Goal: Information Seeking & Learning: Check status

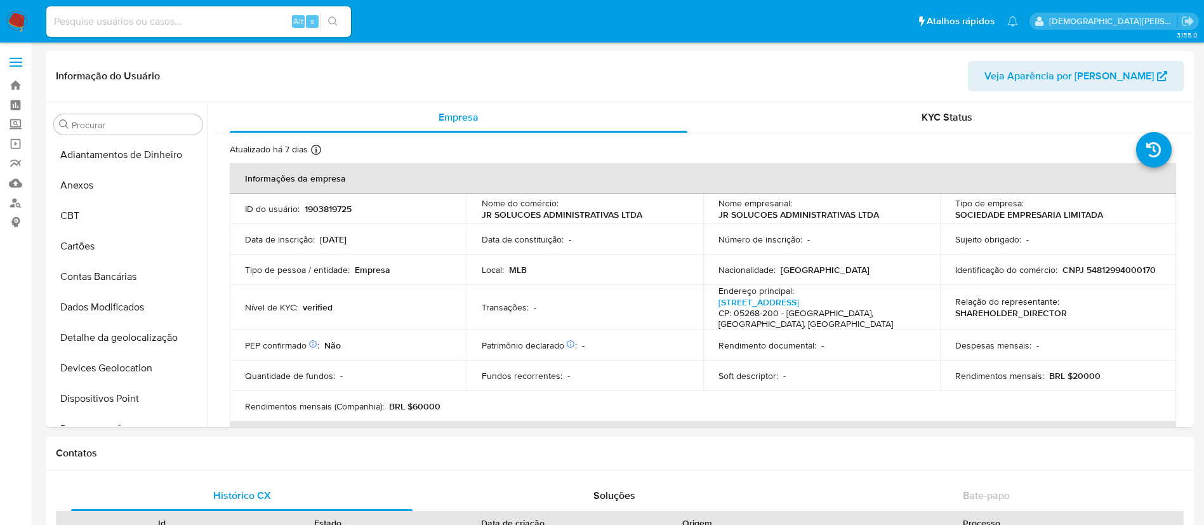
select select "10"
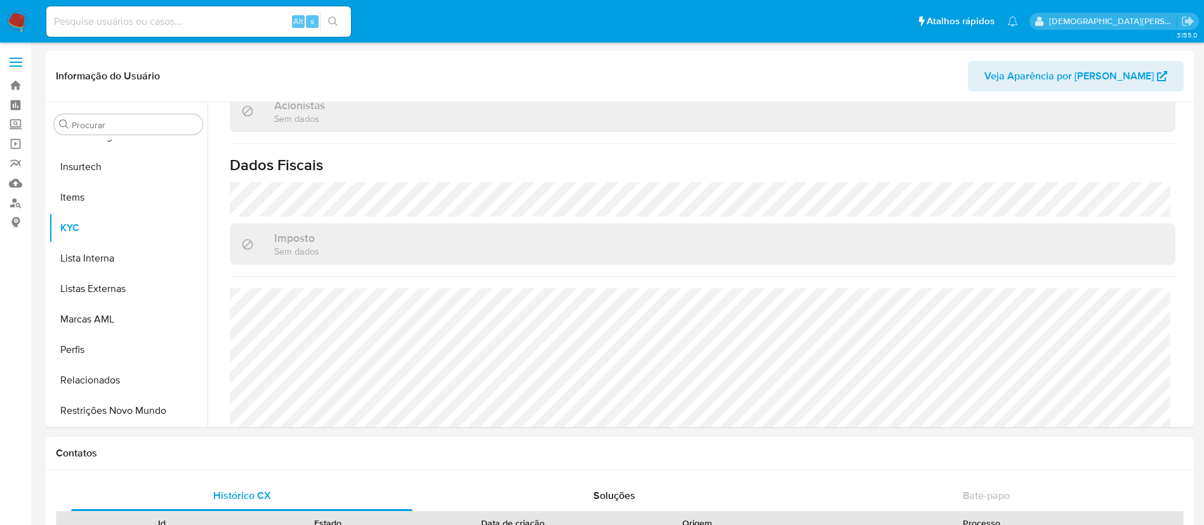
click at [258, 23] on input at bounding box center [198, 21] width 305 height 17
paste input "1522005032"
type input "1522005032"
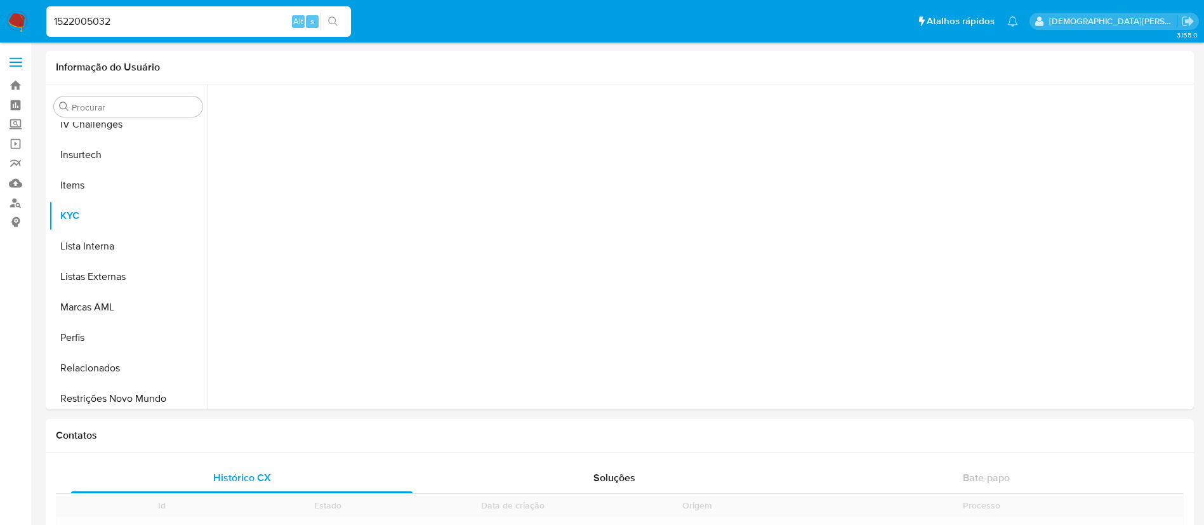
scroll to position [567, 0]
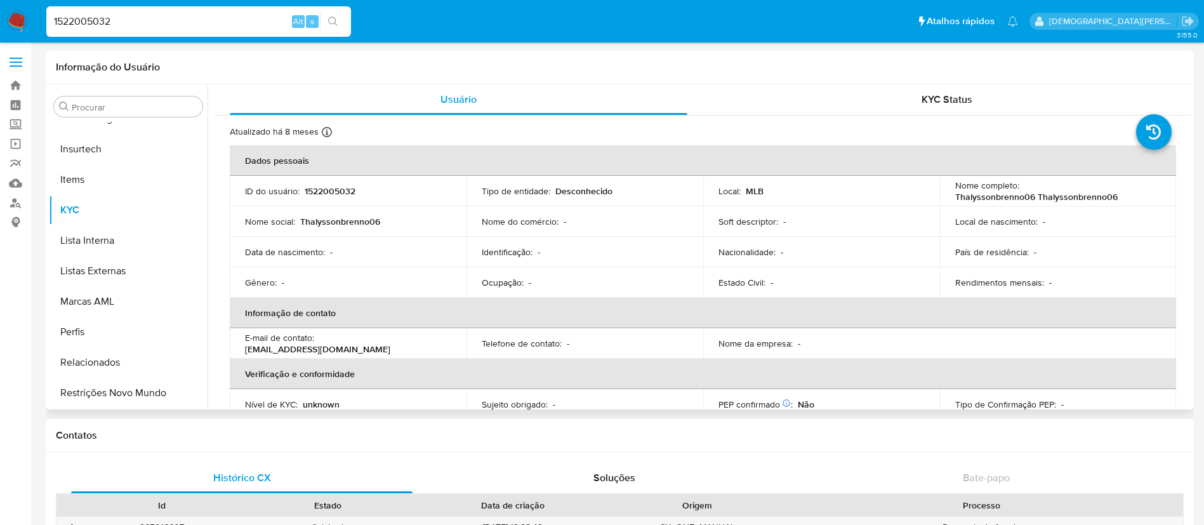
select select "10"
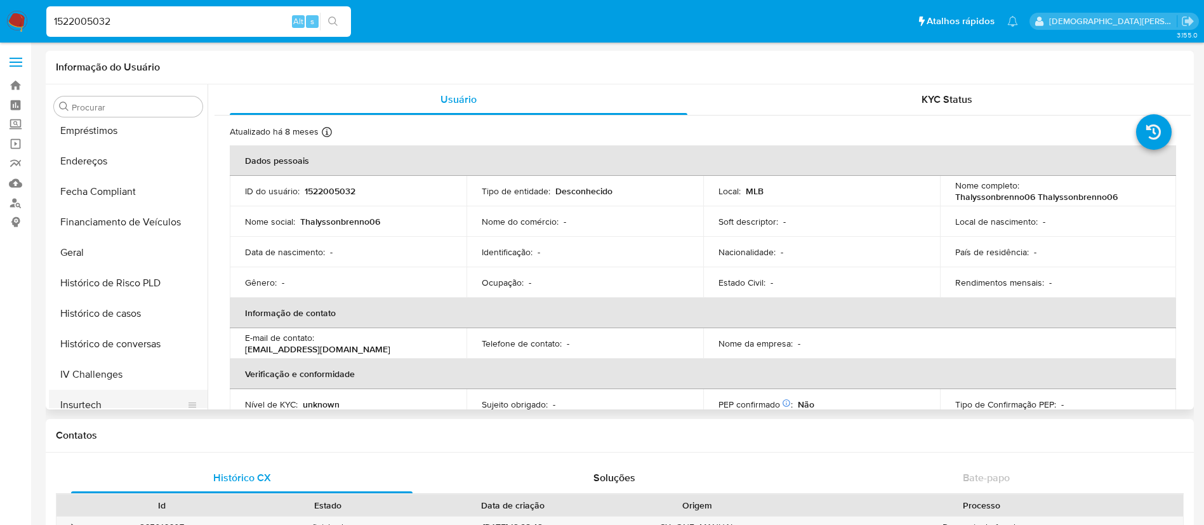
scroll to position [281, 0]
click at [117, 283] on button "Geral" at bounding box center [123, 282] width 149 height 30
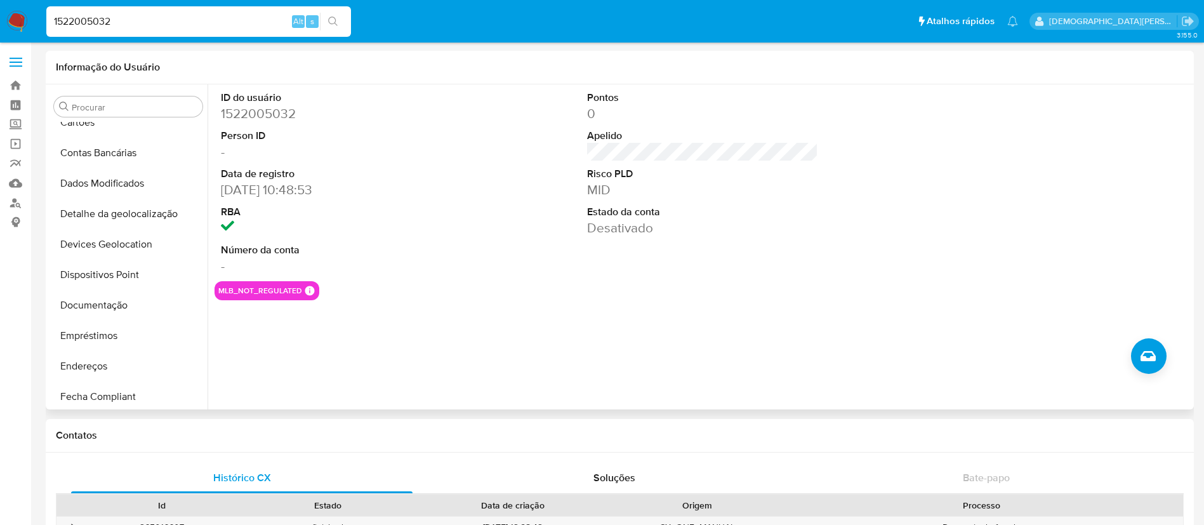
scroll to position [0, 0]
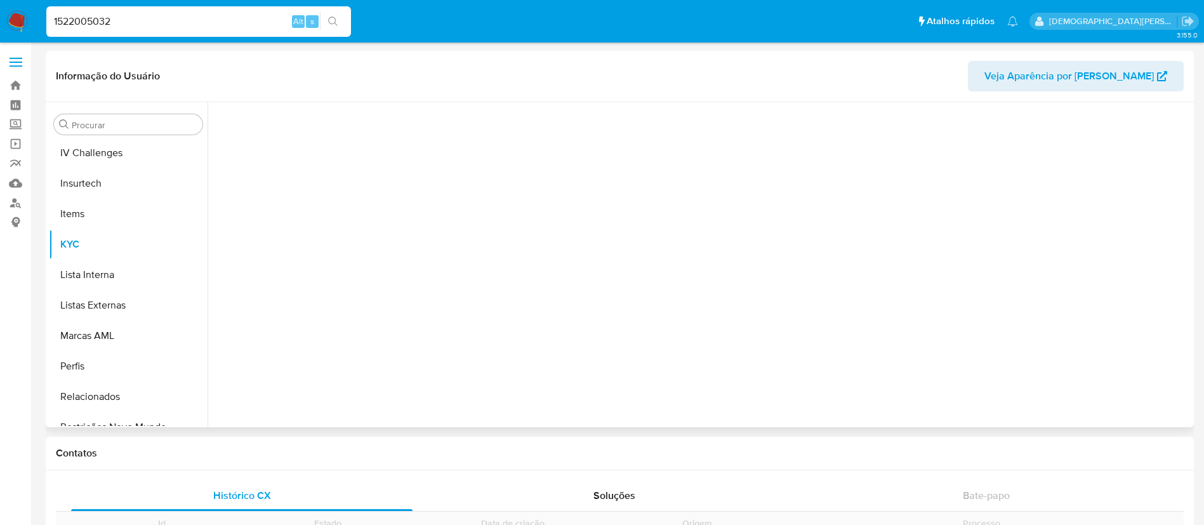
scroll to position [567, 0]
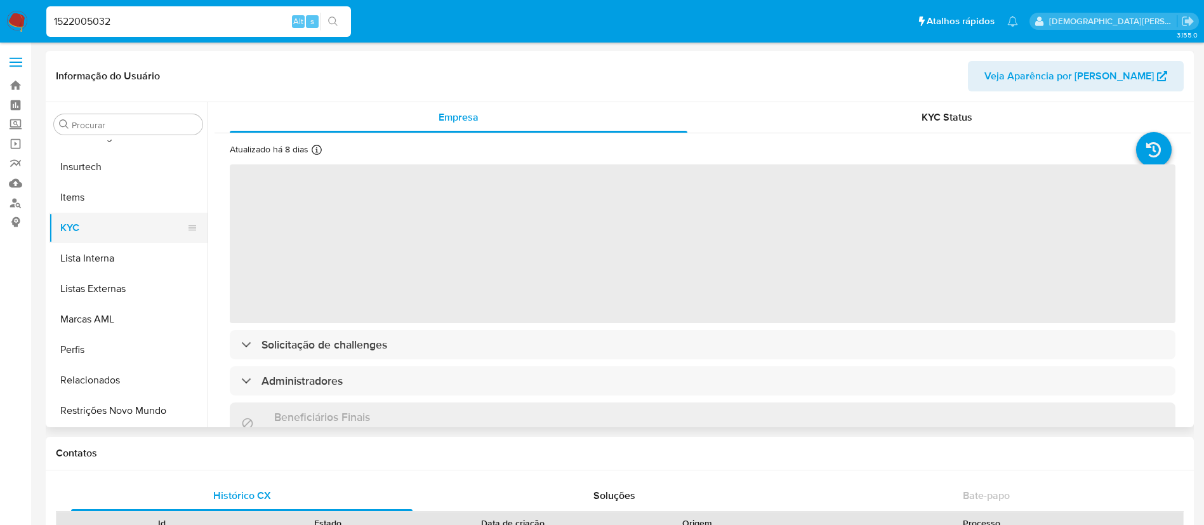
select select "10"
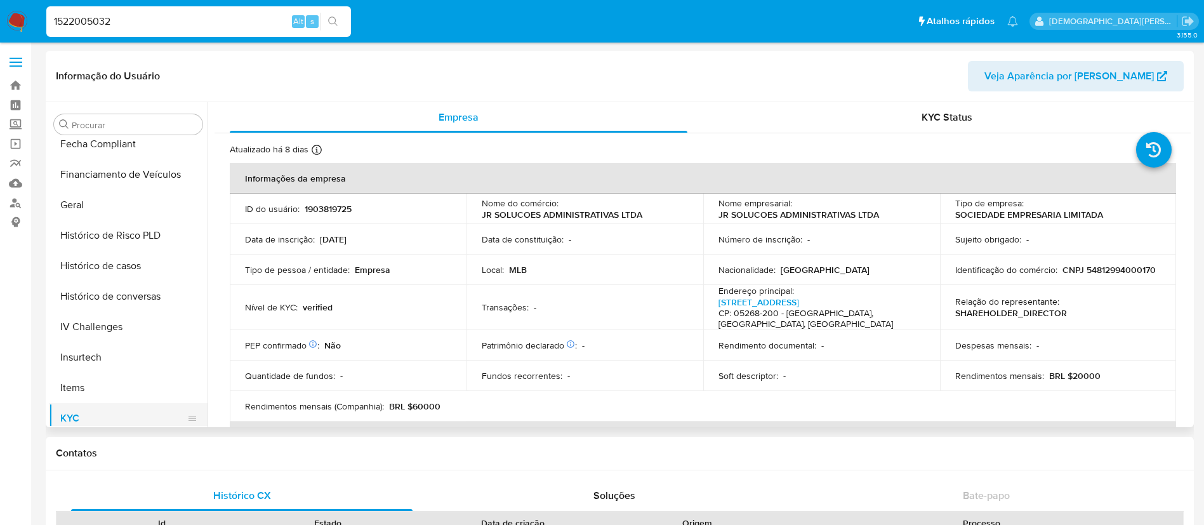
scroll to position [281, 0]
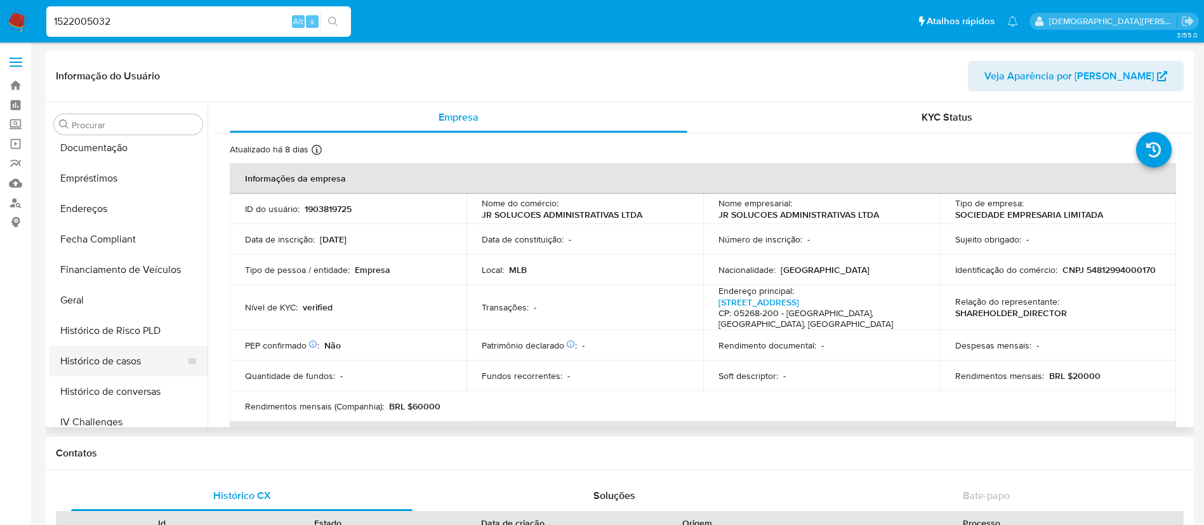
click at [143, 357] on button "Histórico de casos" at bounding box center [123, 361] width 149 height 30
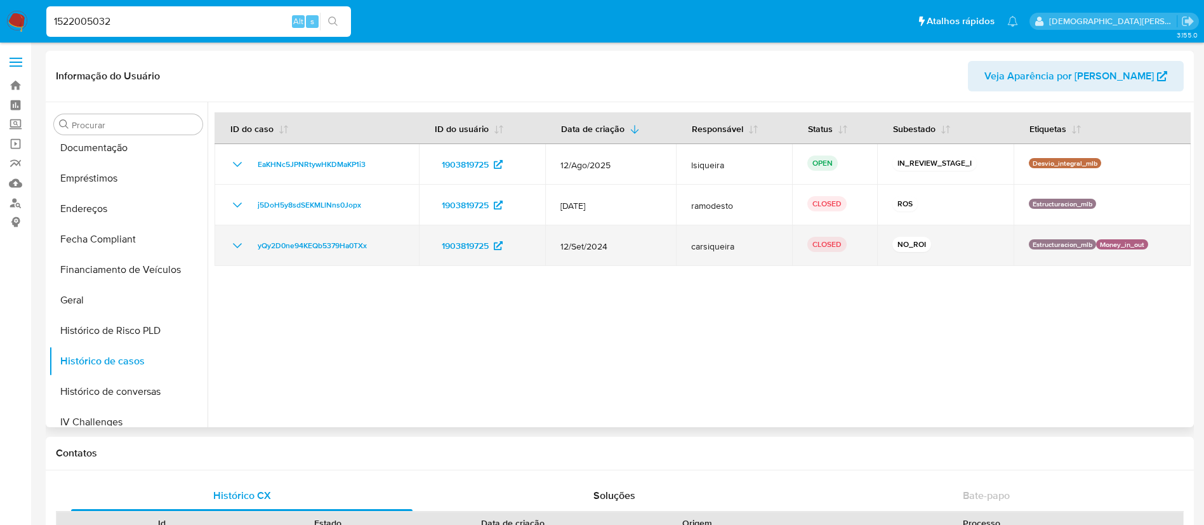
click at [242, 246] on icon "Mostrar/Ocultar" at bounding box center [237, 245] width 15 height 15
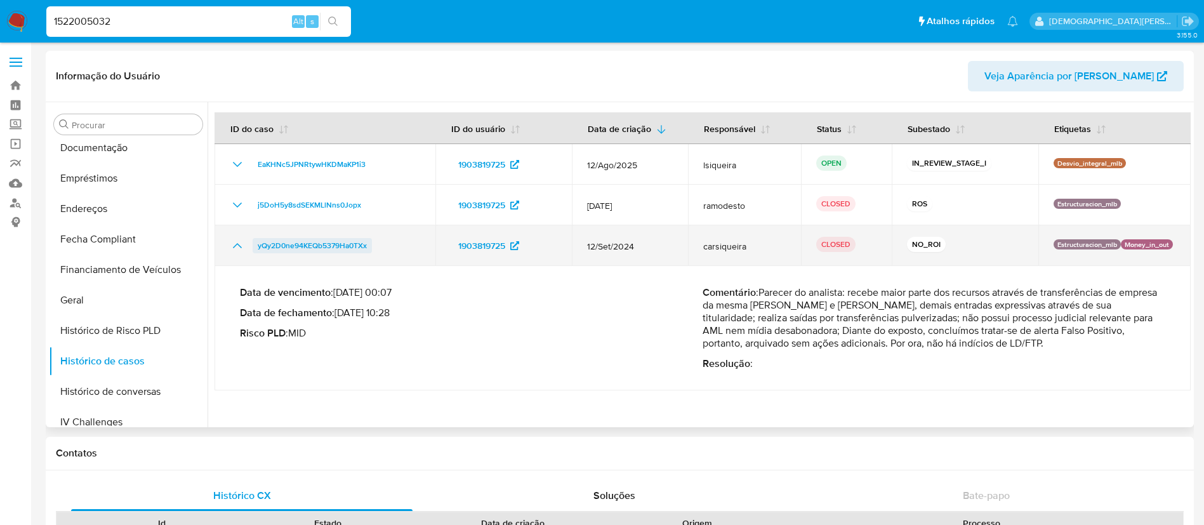
click at [279, 249] on span "yQy2D0ne94KEQb5379Ha0TXx" at bounding box center [312, 245] width 109 height 15
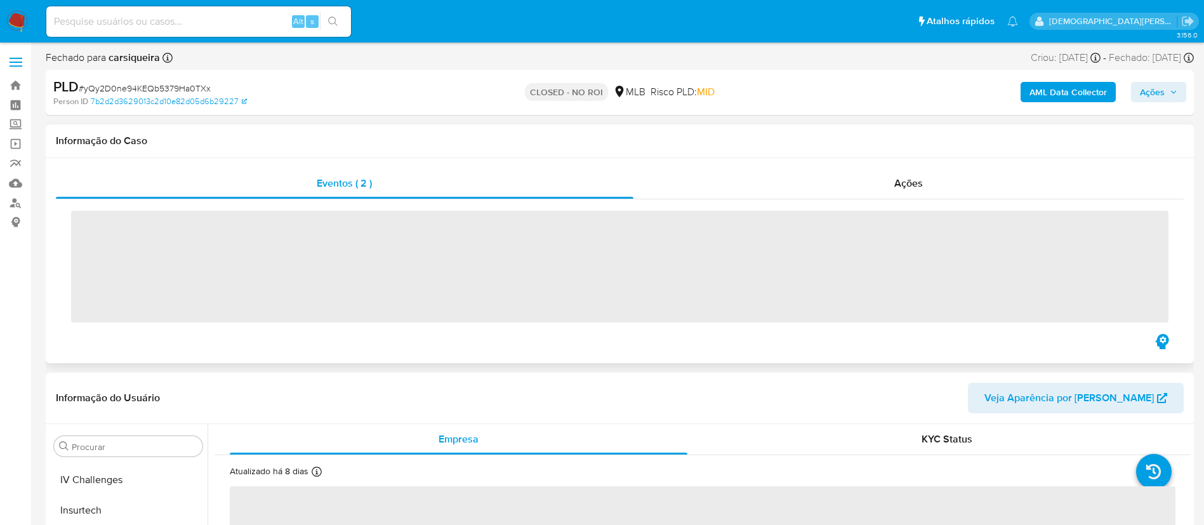
scroll to position [567, 0]
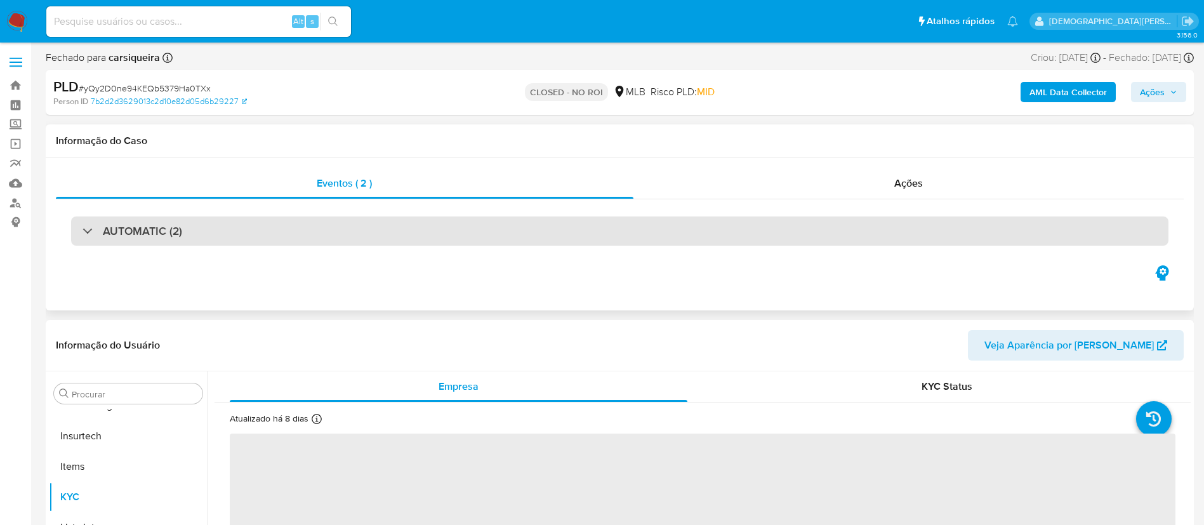
click at [637, 241] on div "AUTOMATIC (2)" at bounding box center [619, 230] width 1097 height 29
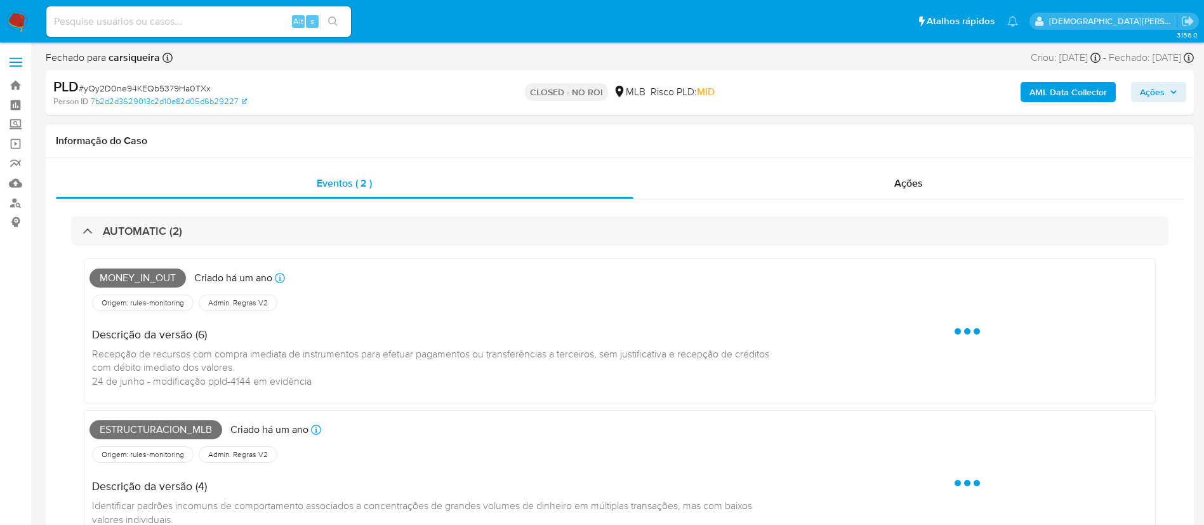
select select "10"
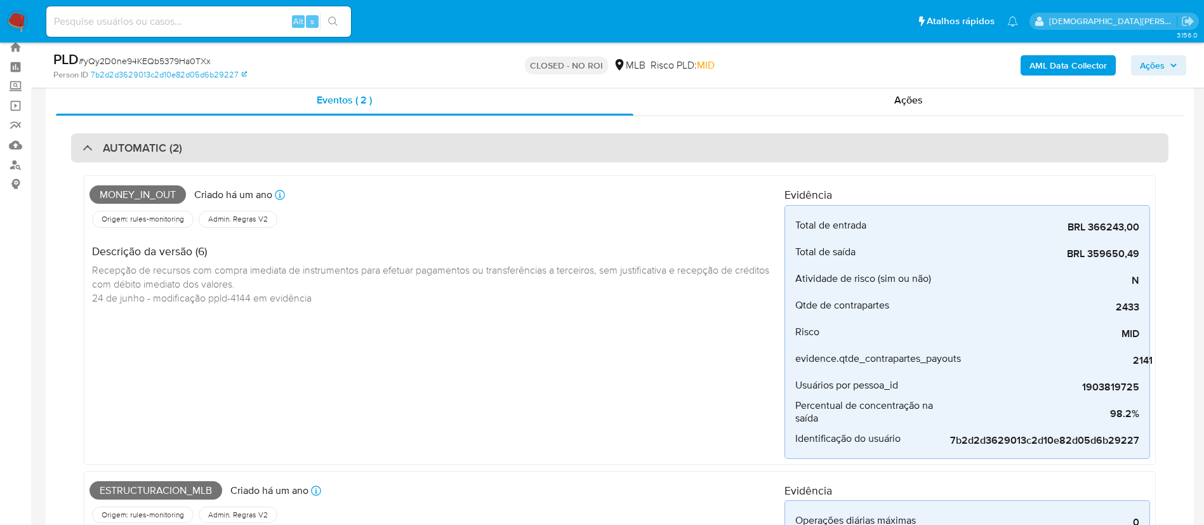
scroll to position [0, 0]
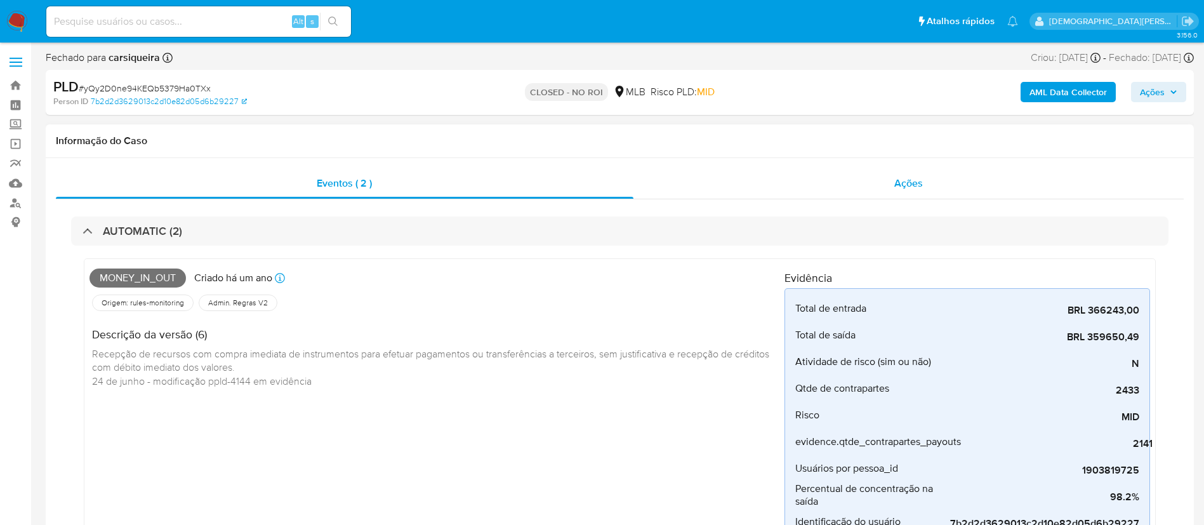
click at [755, 190] on div "Ações" at bounding box center [908, 183] width 551 height 30
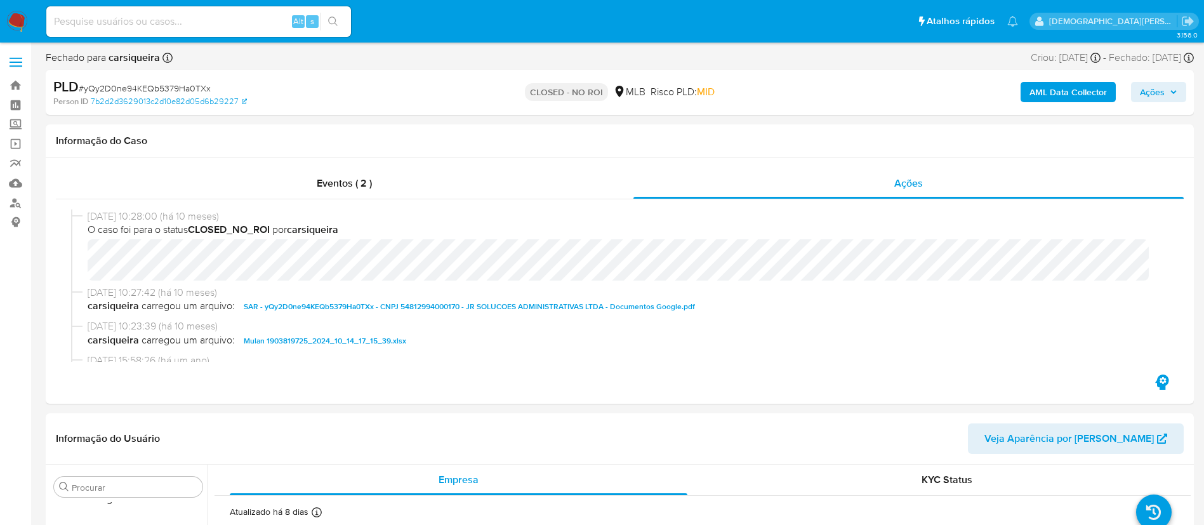
click at [237, 38] on div "Alt s" at bounding box center [198, 22] width 305 height 36
drag, startPoint x: 234, startPoint y: 34, endPoint x: 236, endPoint y: 26, distance: 7.9
click at [236, 26] on div "Alt s" at bounding box center [198, 21] width 305 height 30
click at [236, 26] on input at bounding box center [198, 21] width 305 height 17
paste input "nMLZ9fncxJEwNoooiFB37gPM"
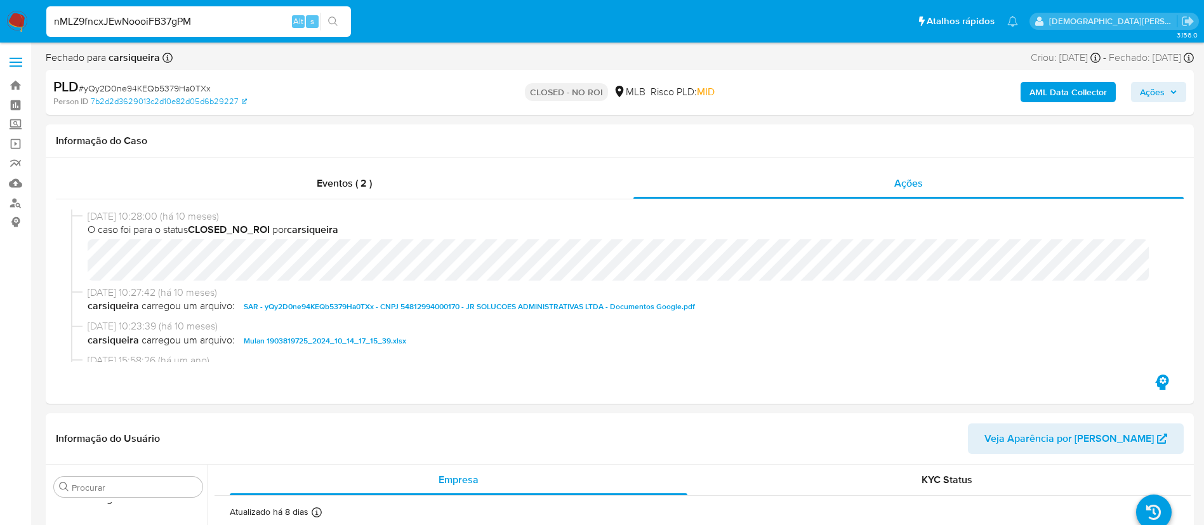
type input "nMLZ9fncxJEwNoooiFB37gPM"
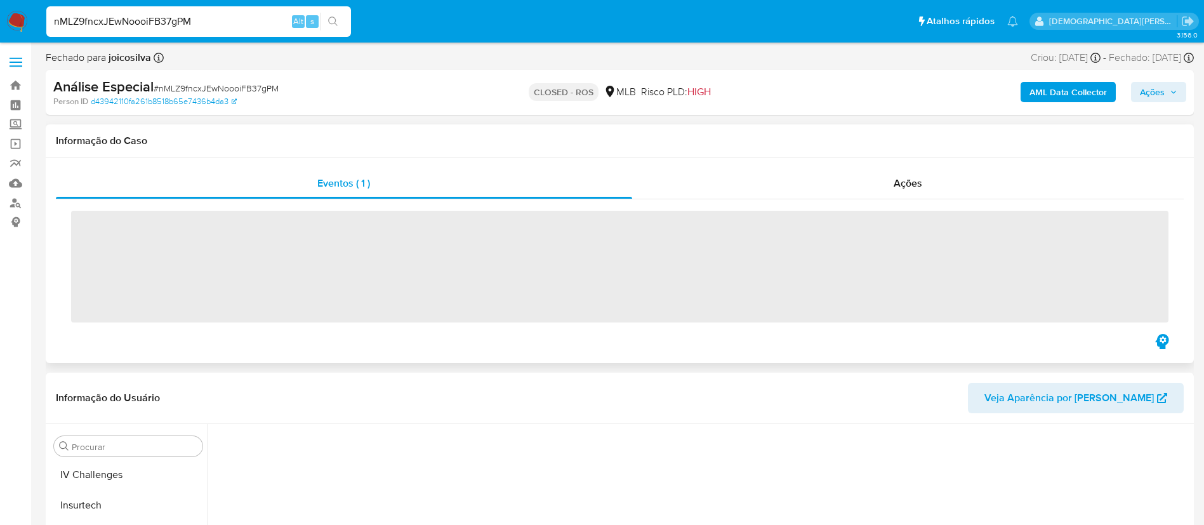
scroll to position [567, 0]
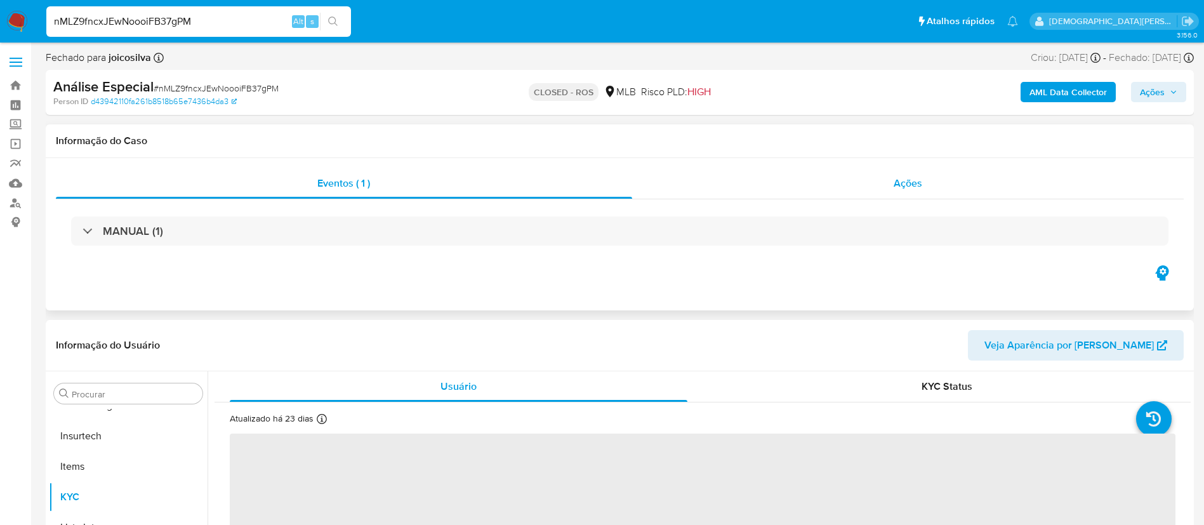
click at [736, 189] on div "Ações" at bounding box center [908, 183] width 552 height 30
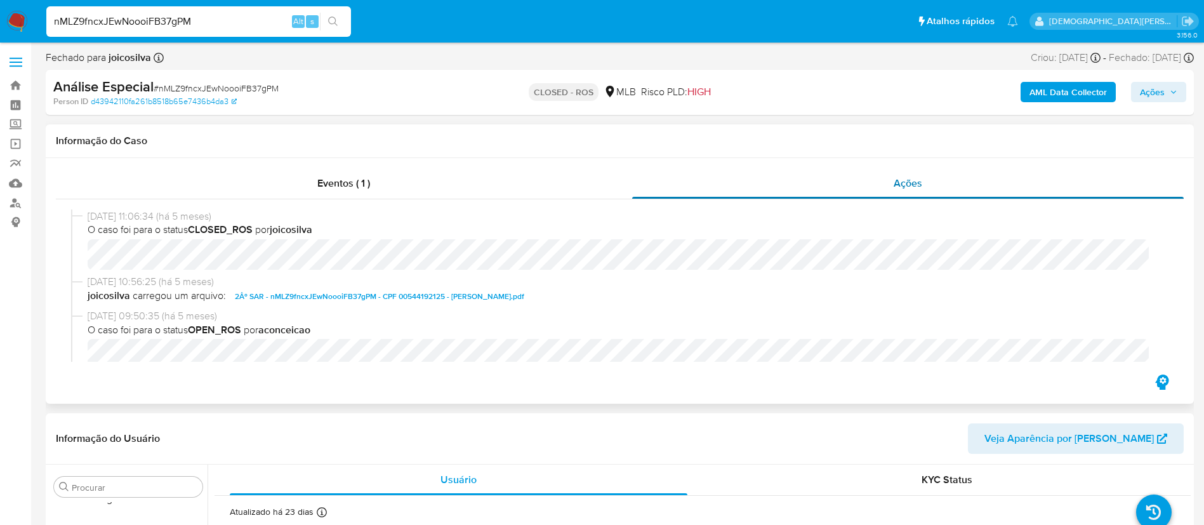
select select "10"
click at [261, 29] on input "nMLZ9fncxJEwNoooiFB37gPM" at bounding box center [198, 21] width 305 height 17
paste input "74j0HCjnVj3qTAKSEIyR6Fi4"
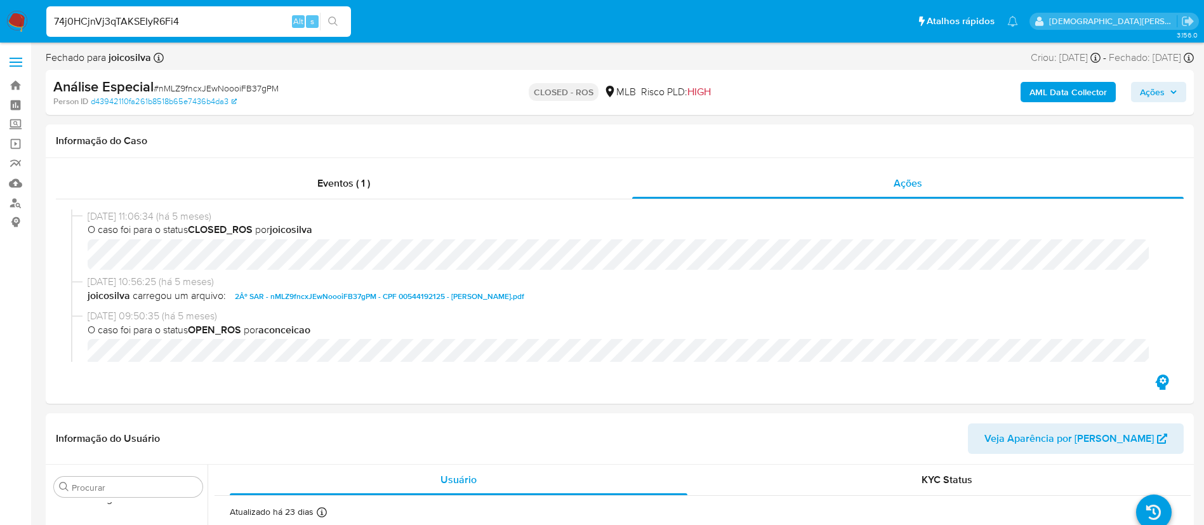
type input "74j0HCjnVj3qTAKSEIyR6Fi4"
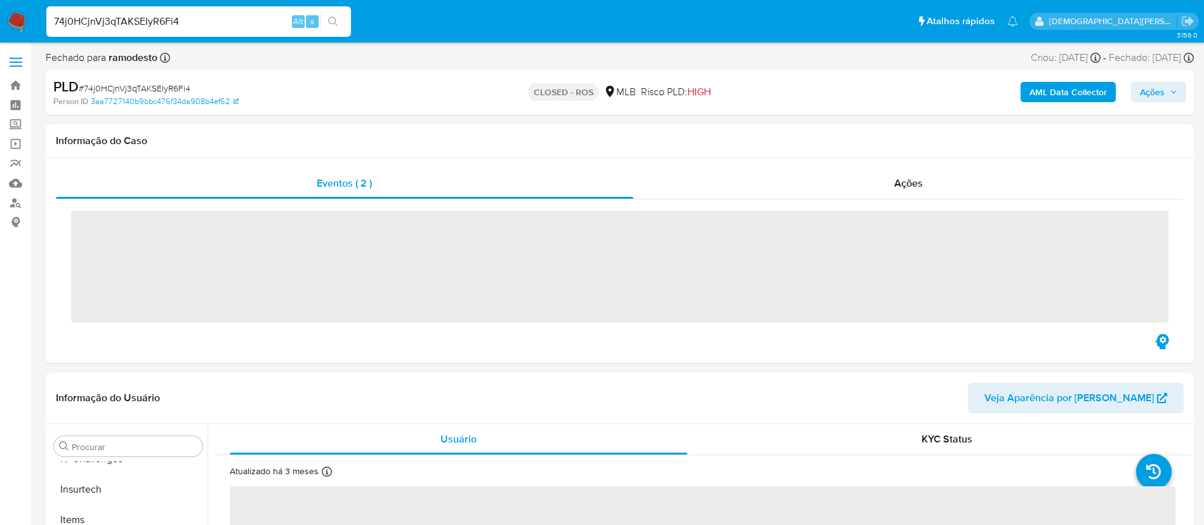
scroll to position [567, 0]
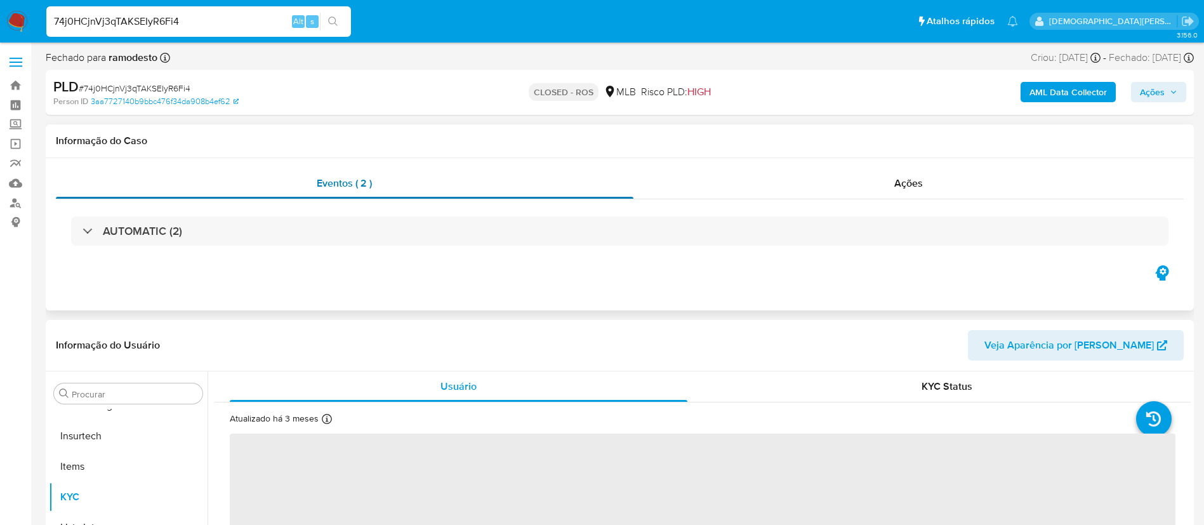
select select "10"
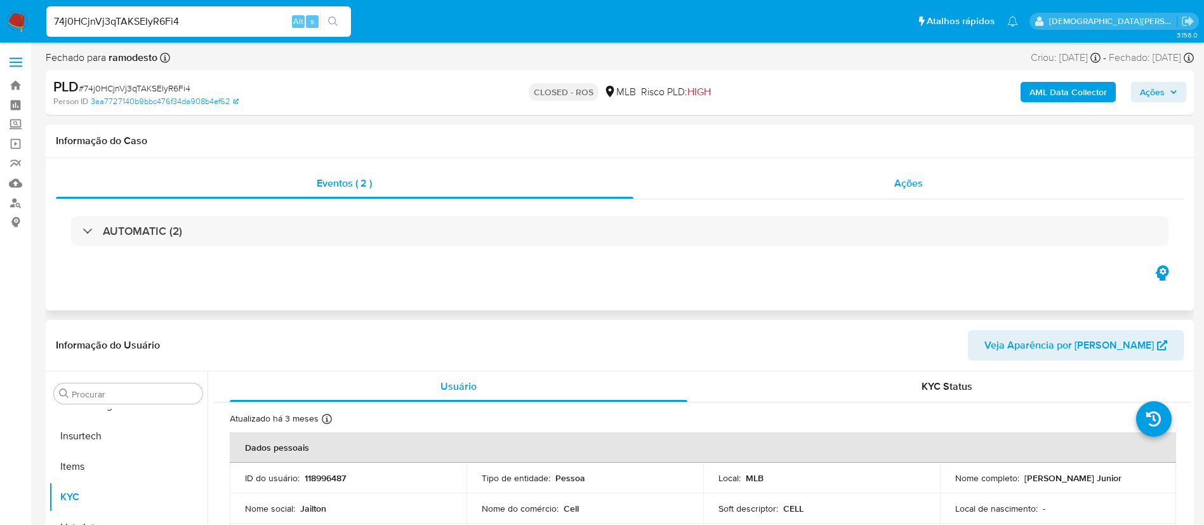
click at [680, 175] on div "Ações" at bounding box center [908, 183] width 551 height 30
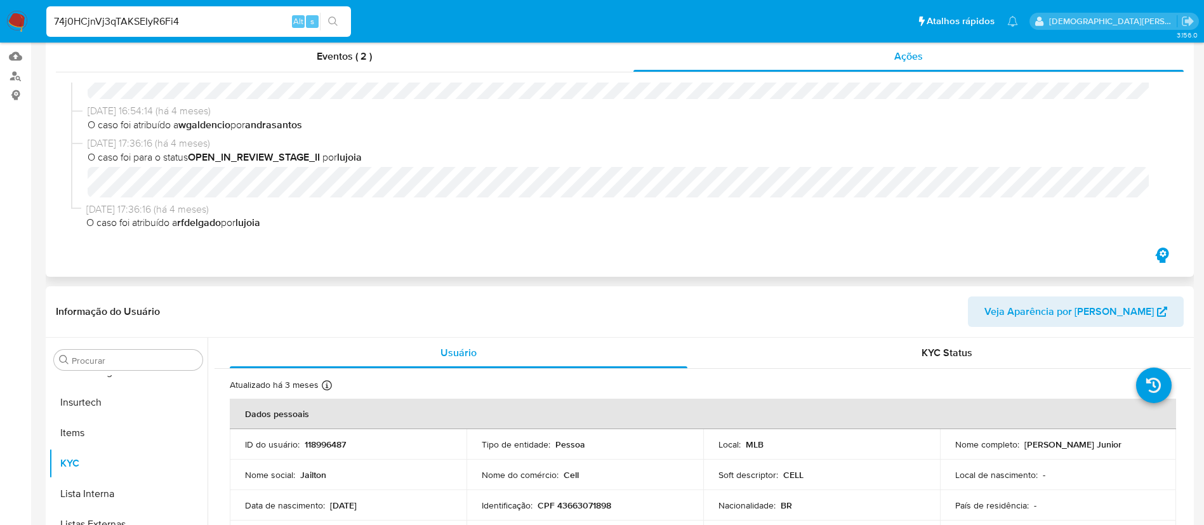
scroll to position [0, 0]
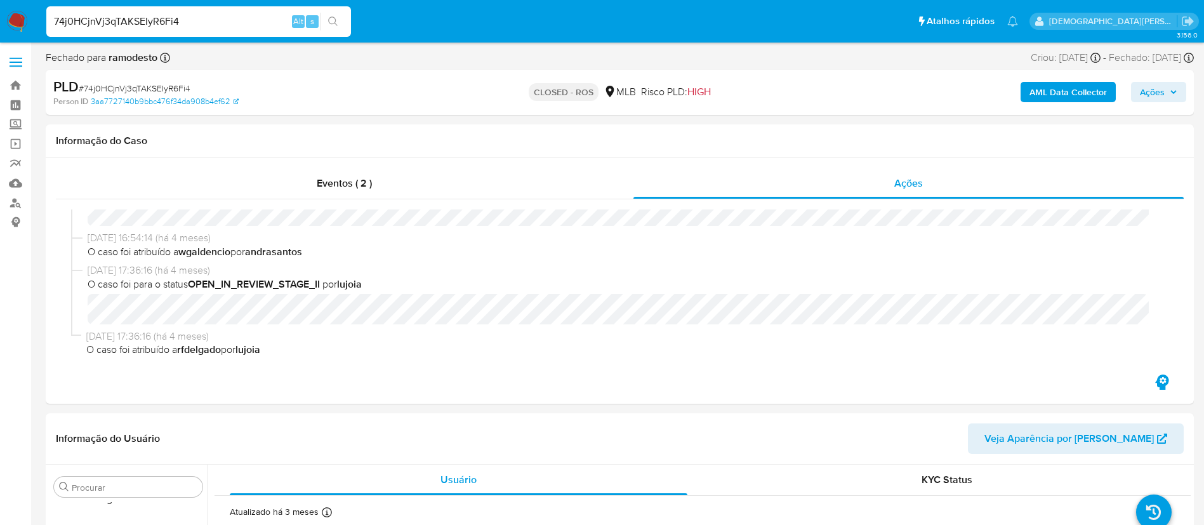
click at [212, 30] on div "74j0HCjnVj3qTAKSEIyR6Fi4 Alt s" at bounding box center [198, 21] width 305 height 30
click at [212, 20] on input "74j0HCjnVj3qTAKSEIyR6Fi4" at bounding box center [198, 21] width 305 height 17
paste input "lGPuLDivXCZpFI2AxCCf2ug1"
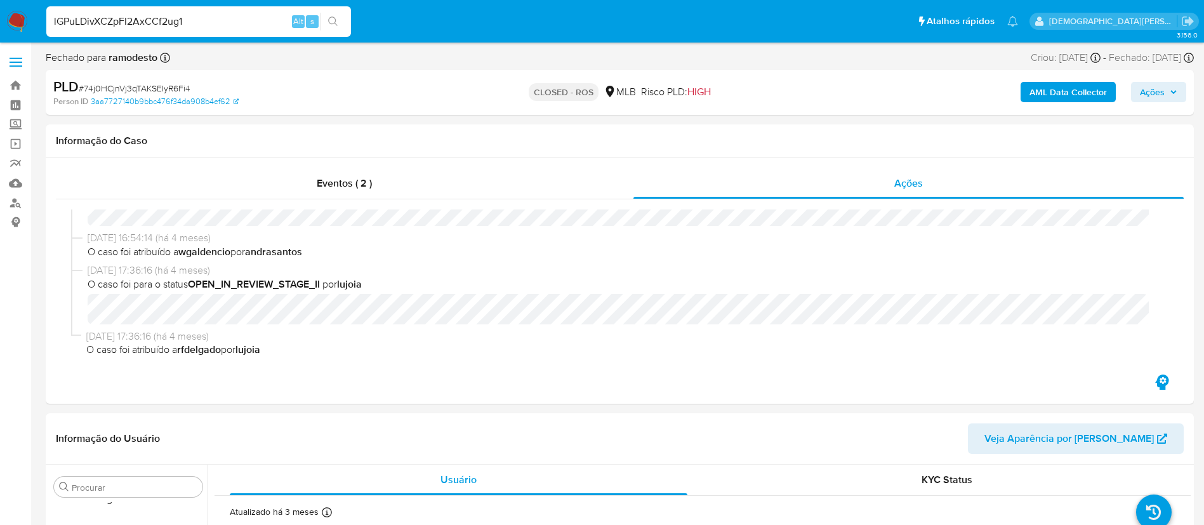
type input "lGPuLDivXCZpFI2AxCCf2ug1"
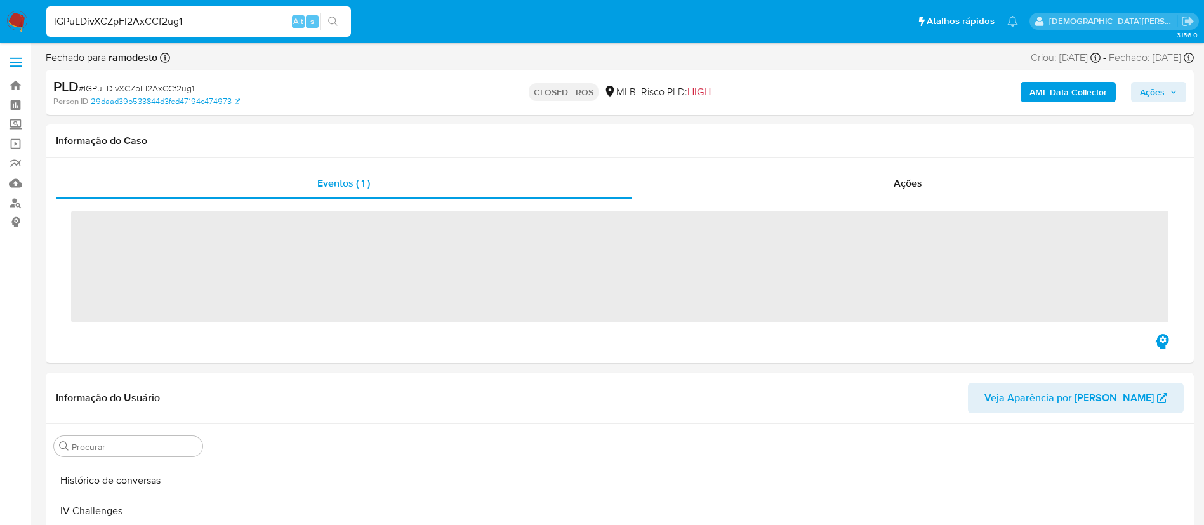
scroll to position [567, 0]
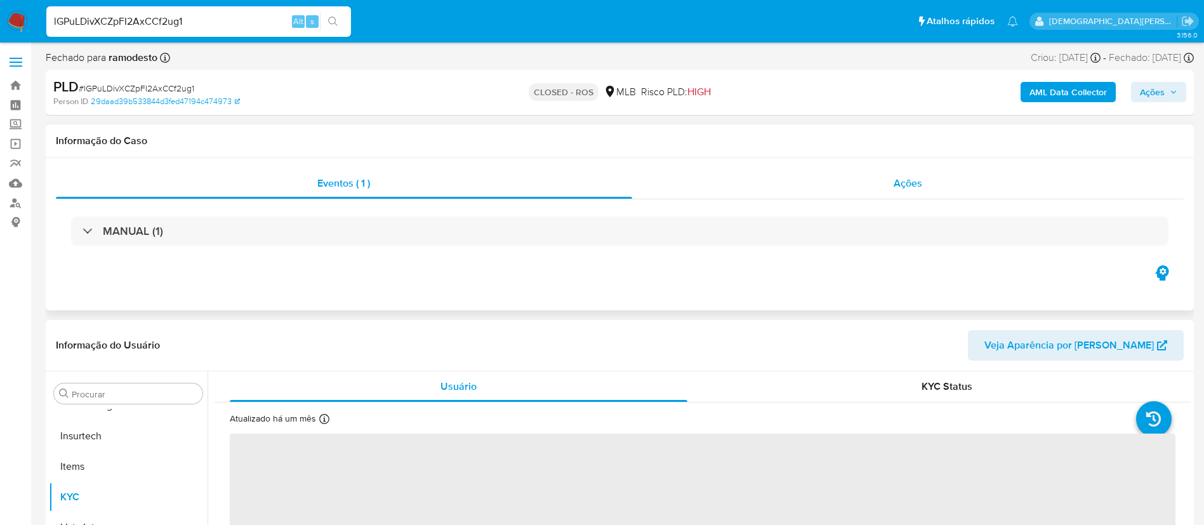
click at [701, 182] on div "Ações" at bounding box center [908, 183] width 552 height 30
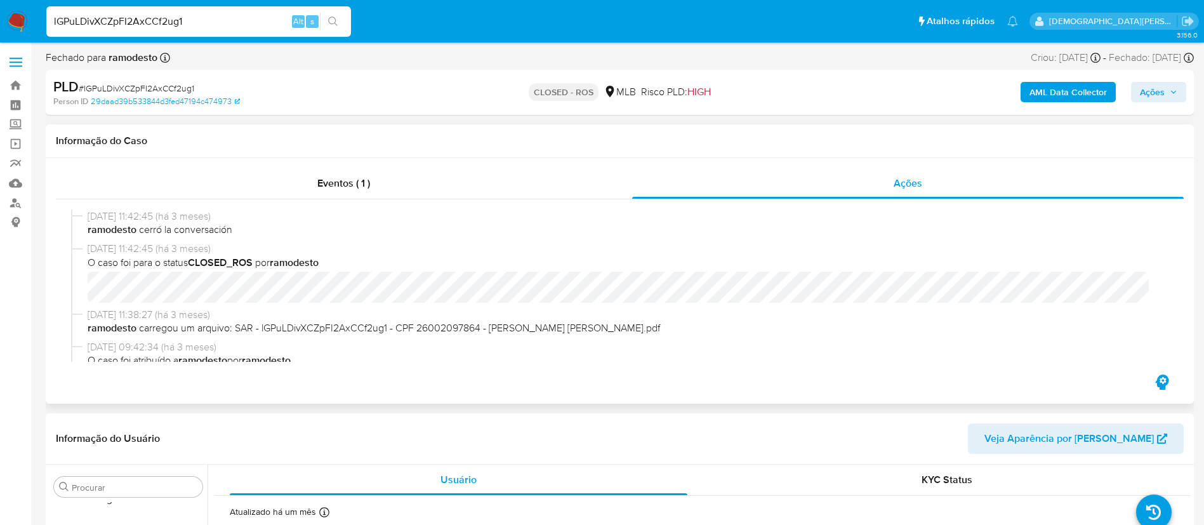
select select "10"
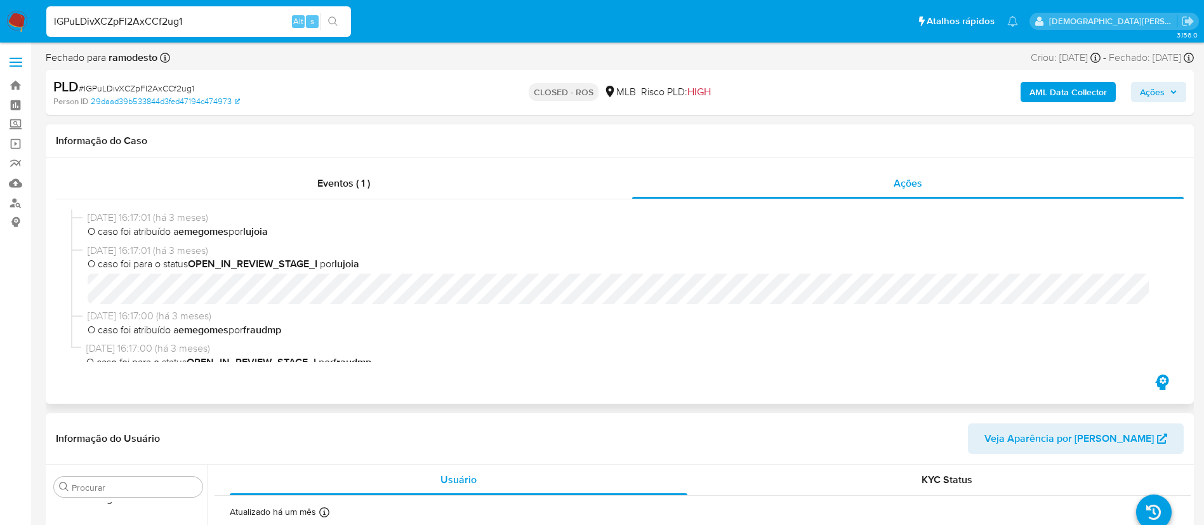
scroll to position [1657, 0]
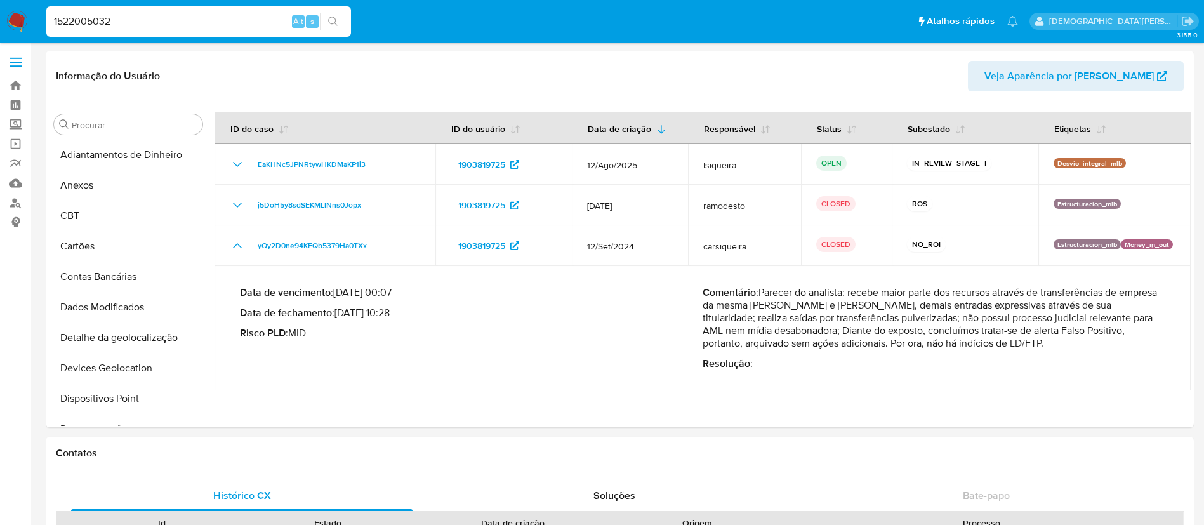
select select "10"
click at [262, 25] on input "1522005032" at bounding box center [198, 21] width 305 height 17
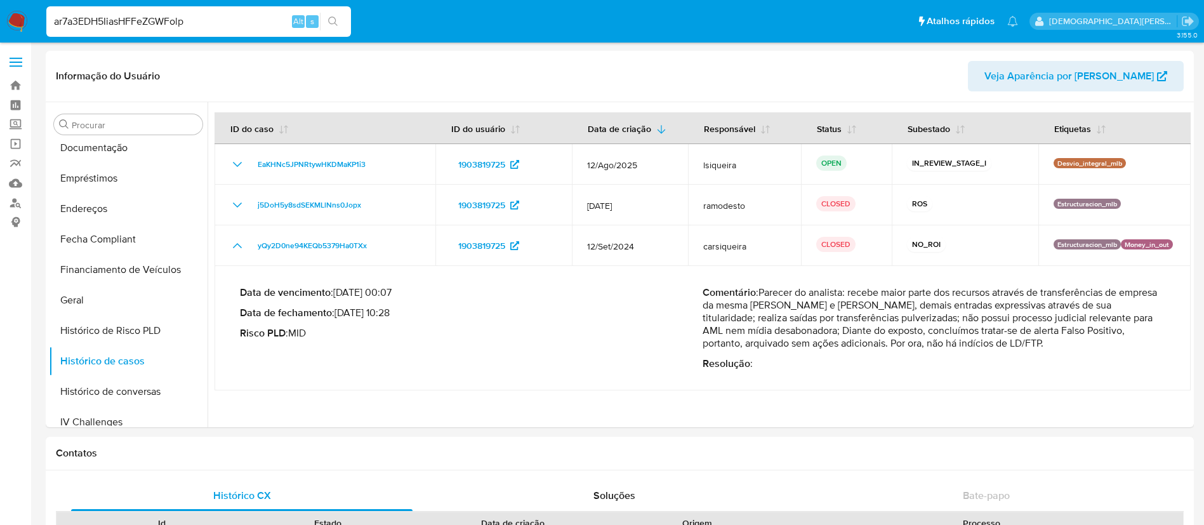
type input "ar7a3EDH5IiasHFFeZGWFolp"
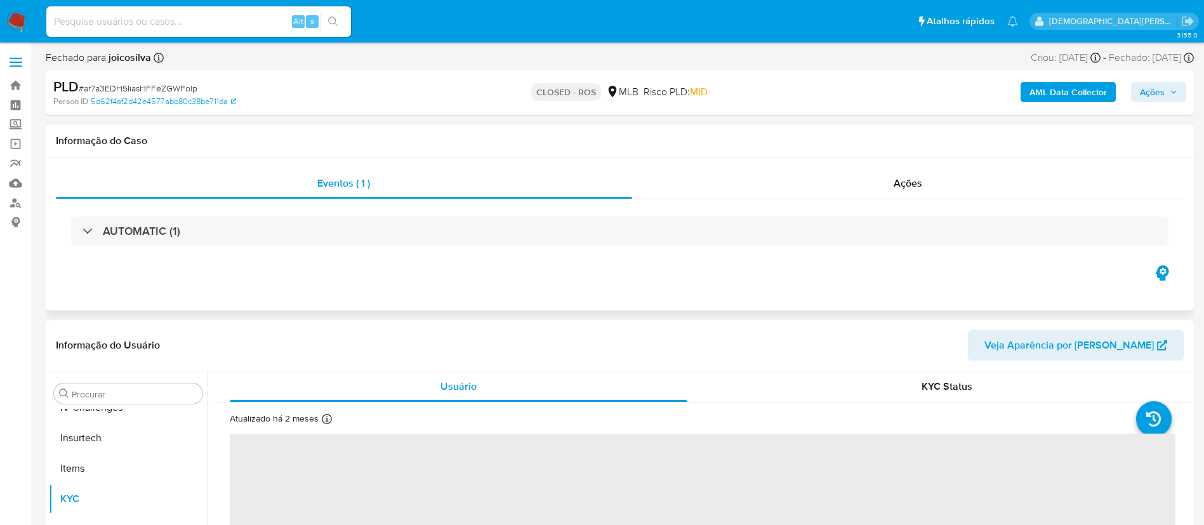
scroll to position [567, 0]
click at [599, 246] on div "AUTOMATIC (1)" at bounding box center [620, 230] width 1128 height 63
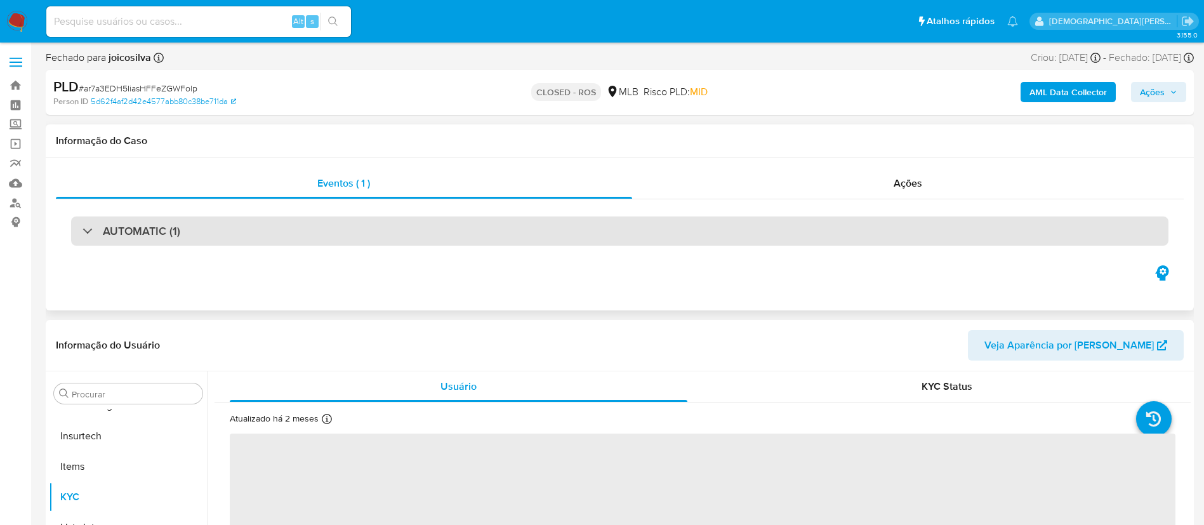
click at [702, 228] on div "AUTOMATIC (1)" at bounding box center [619, 230] width 1097 height 29
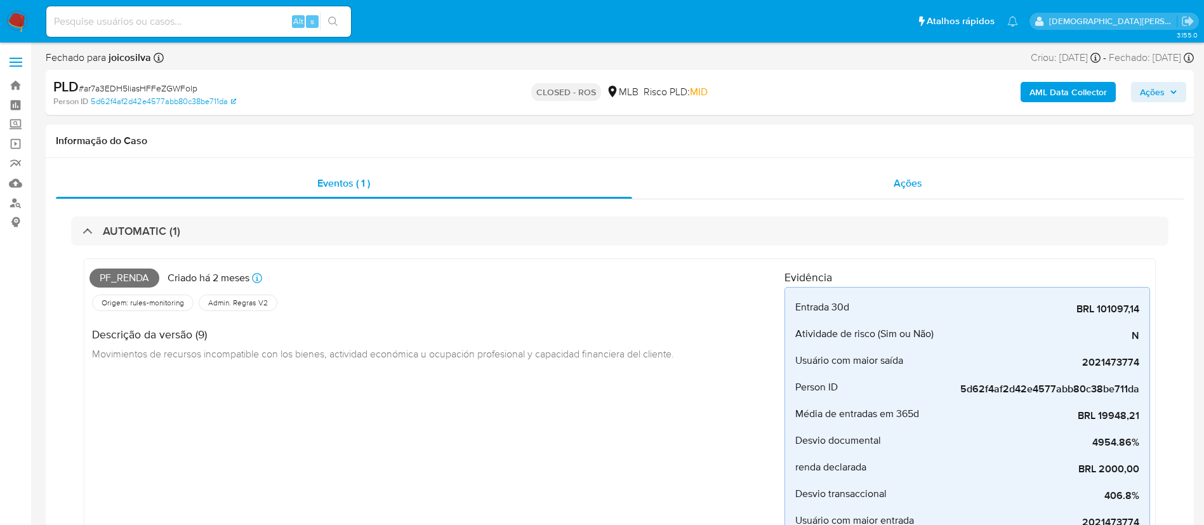
click at [779, 183] on div "Ações" at bounding box center [908, 183] width 552 height 30
select select "10"
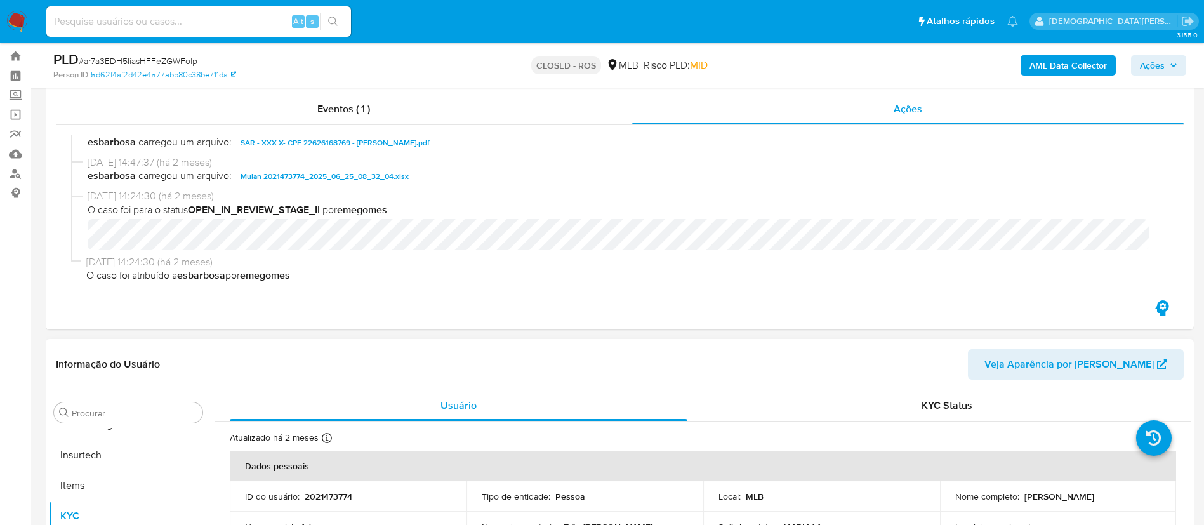
scroll to position [0, 0]
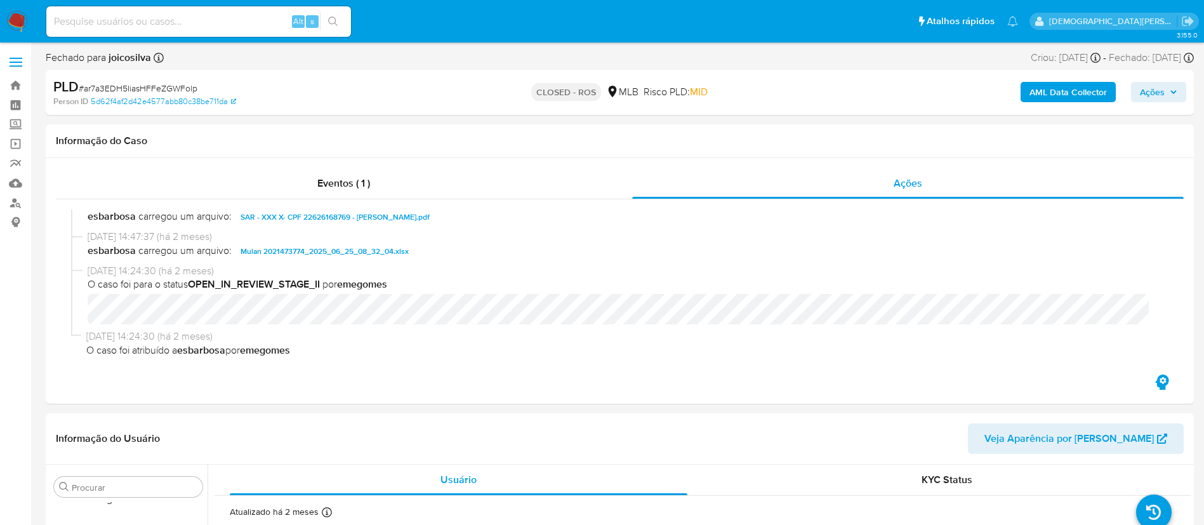
click at [252, 28] on input at bounding box center [198, 21] width 305 height 17
paste input "o2QGBOzqa4pcwYOCrypDDCAg"
type input "o2QGBOzqa4pcwYOCrypDDCAg"
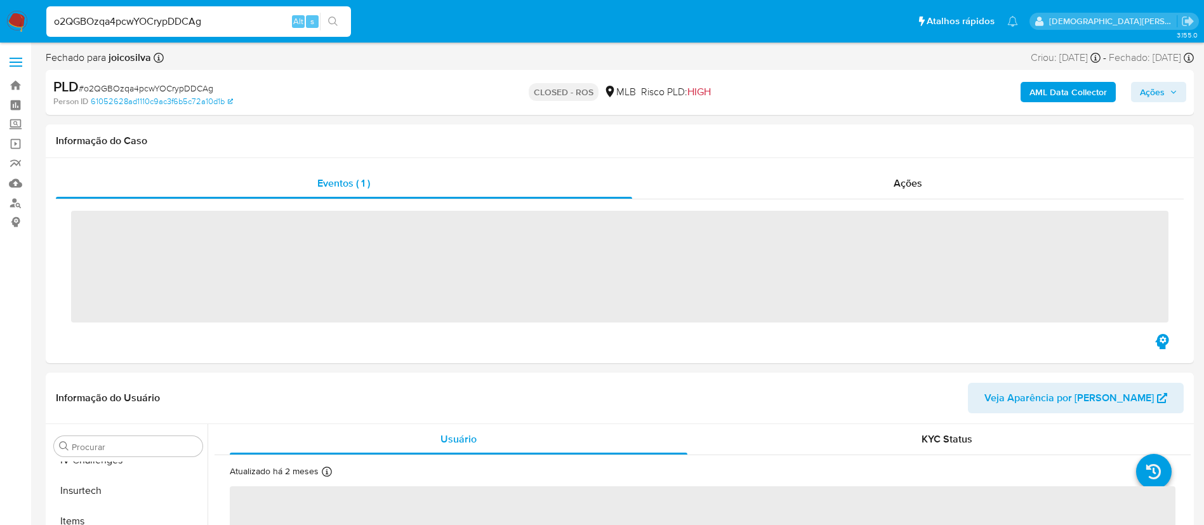
scroll to position [567, 0]
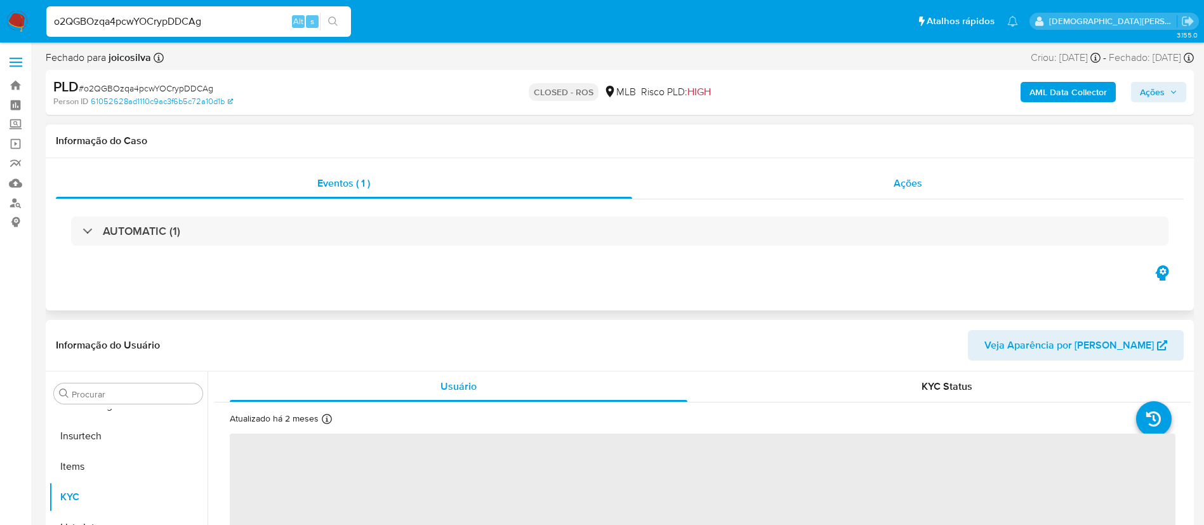
click at [814, 182] on div "Ações" at bounding box center [908, 183] width 552 height 30
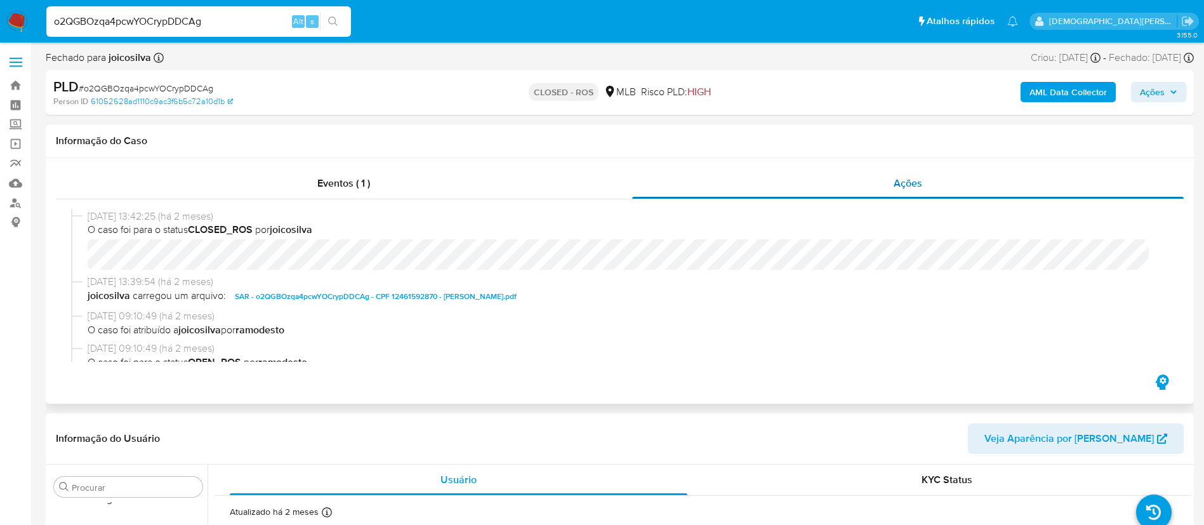
select select "10"
click at [141, 30] on div "o2QGBOzqa4pcwYOCrypDDCAg Alt s" at bounding box center [198, 21] width 305 height 30
click at [141, 18] on input "o2QGBOzqa4pcwYOCrypDDCAg" at bounding box center [198, 21] width 305 height 17
paste input "03wLvVRrXFJC9dvAeTLKeDzp"
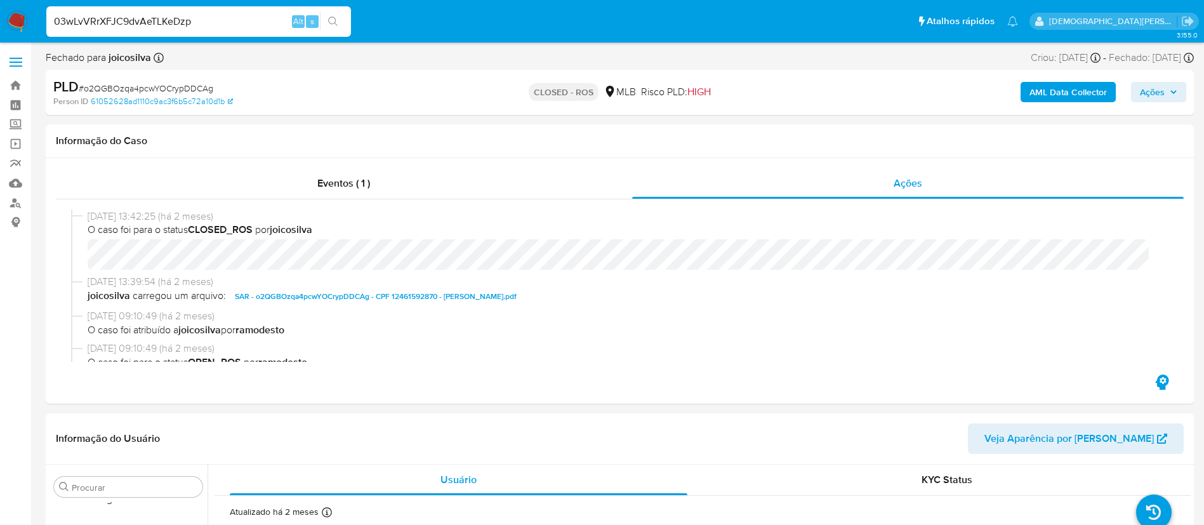
type input "03wLvVRrXFJC9dvAeTLKeDzp"
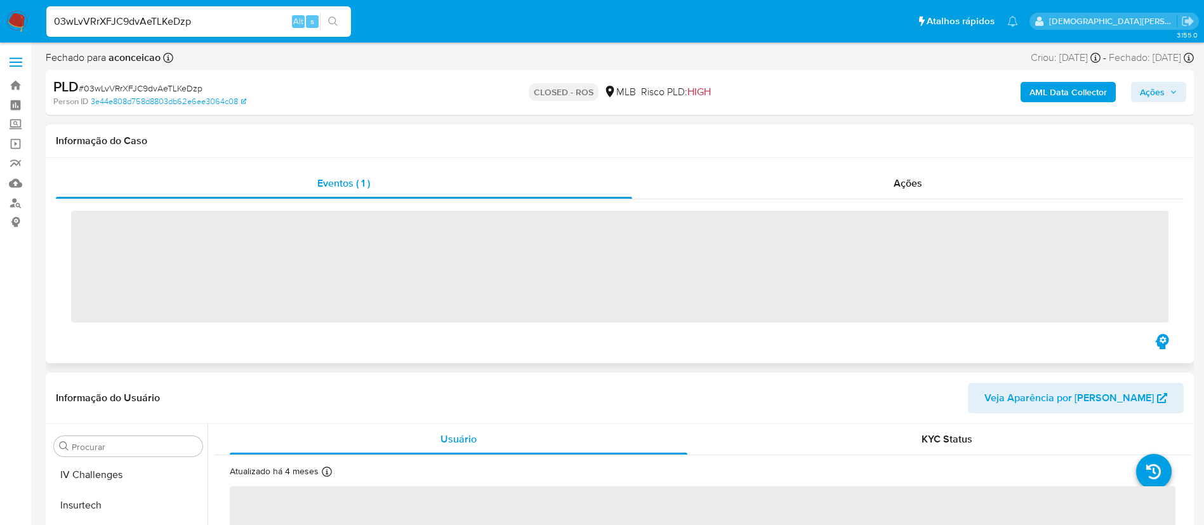
scroll to position [567, 0]
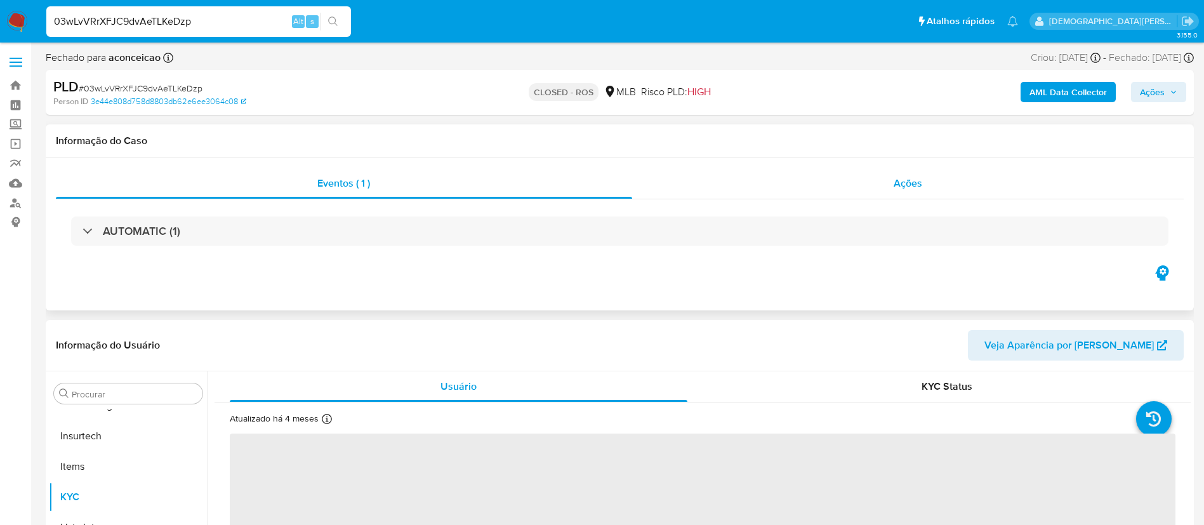
click at [743, 193] on div "Ações" at bounding box center [908, 183] width 552 height 30
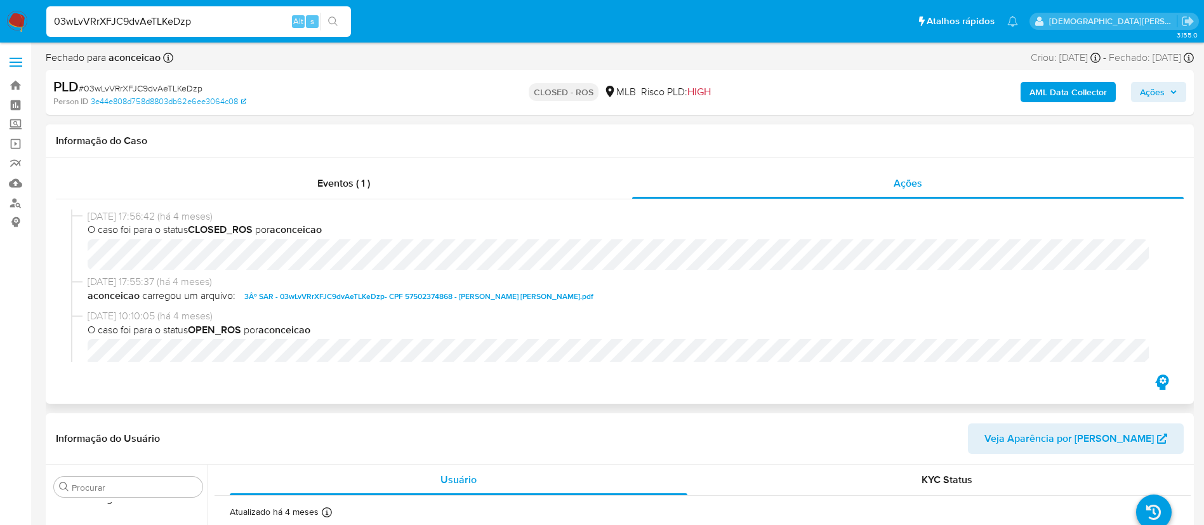
select select "10"
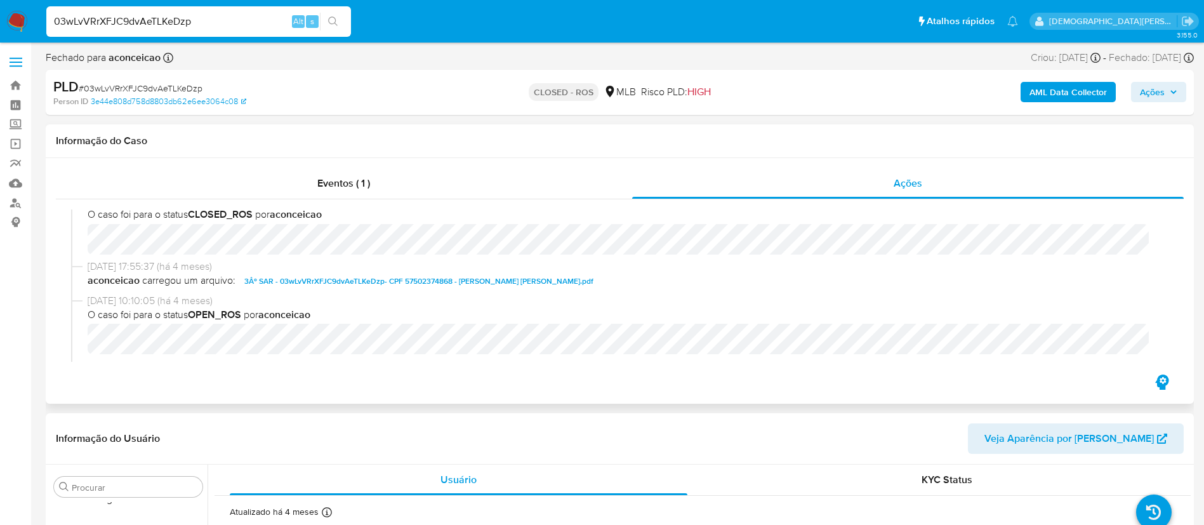
scroll to position [0, 0]
